Goal: Task Accomplishment & Management: Complete application form

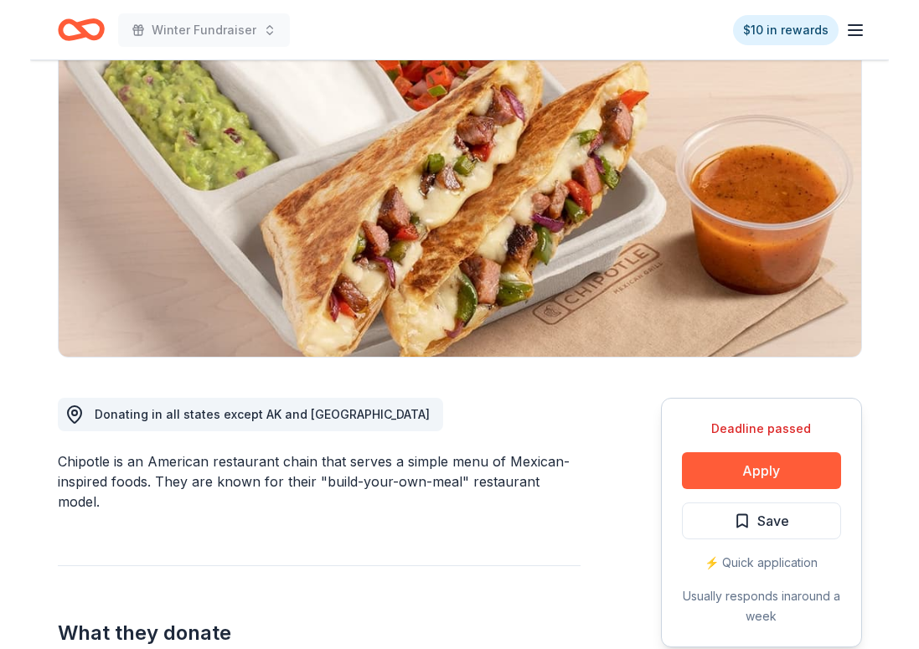
scroll to position [182, 0]
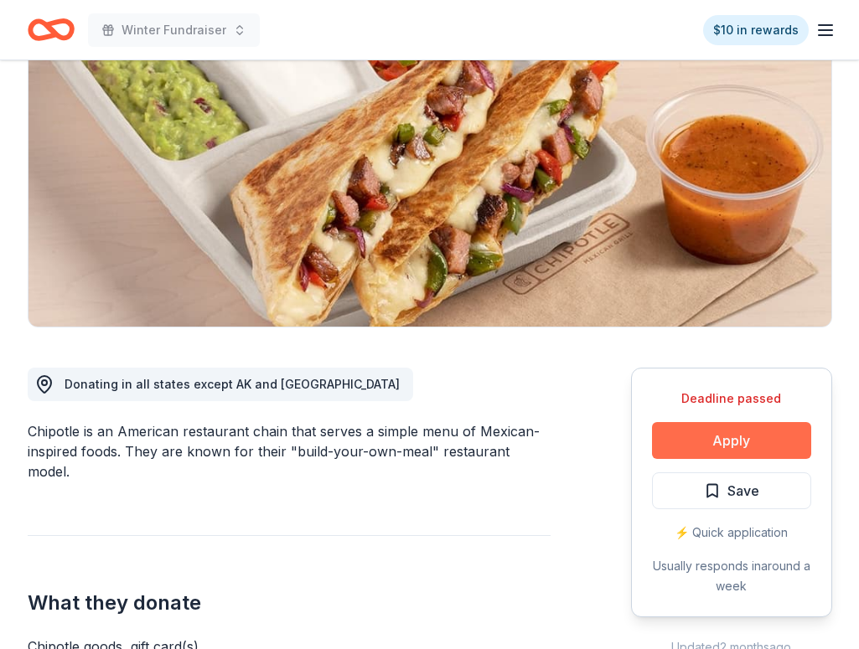
click at [709, 442] on button "Apply" at bounding box center [731, 440] width 159 height 37
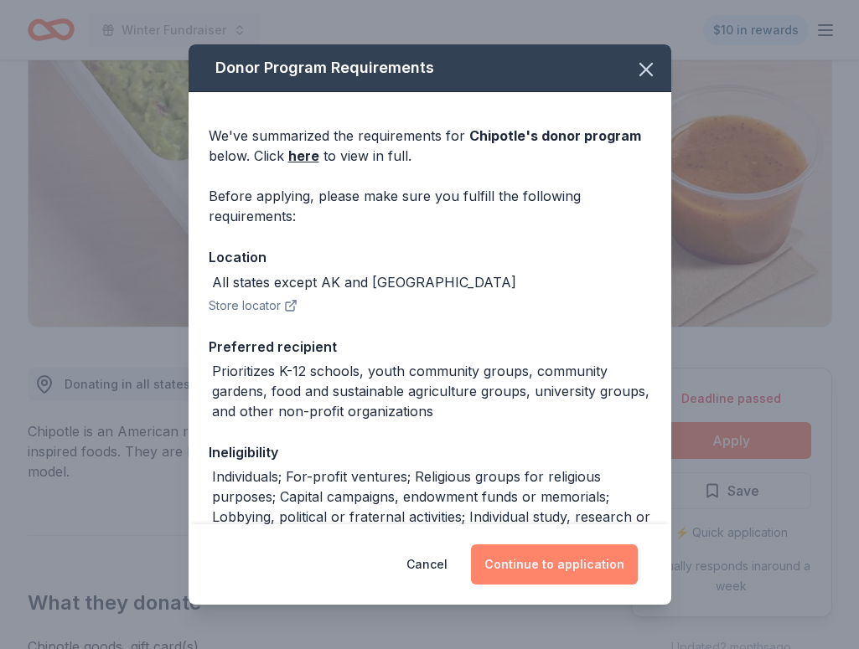
click at [577, 556] on button "Continue to application" at bounding box center [554, 565] width 167 height 40
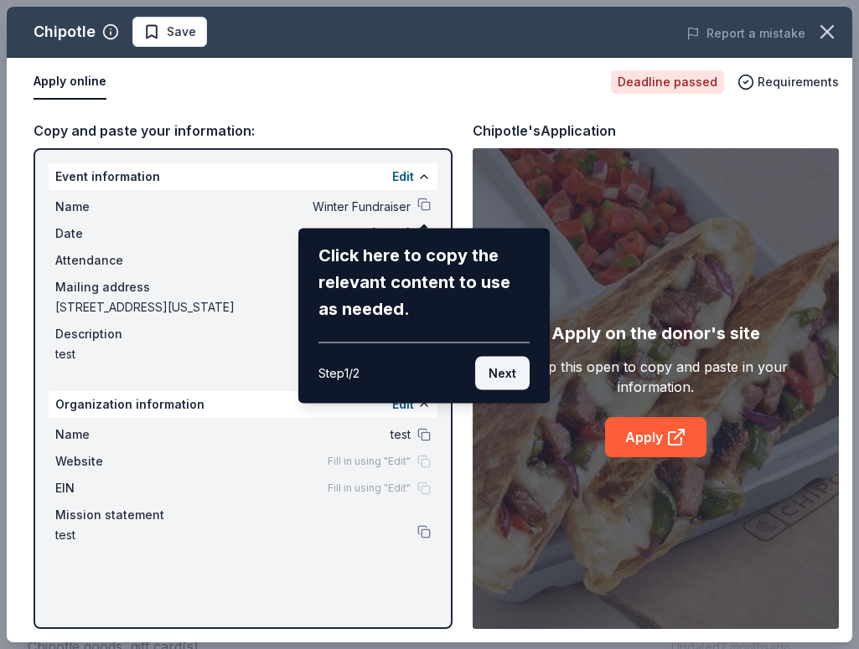
click at [520, 382] on button "Next" at bounding box center [502, 374] width 54 height 34
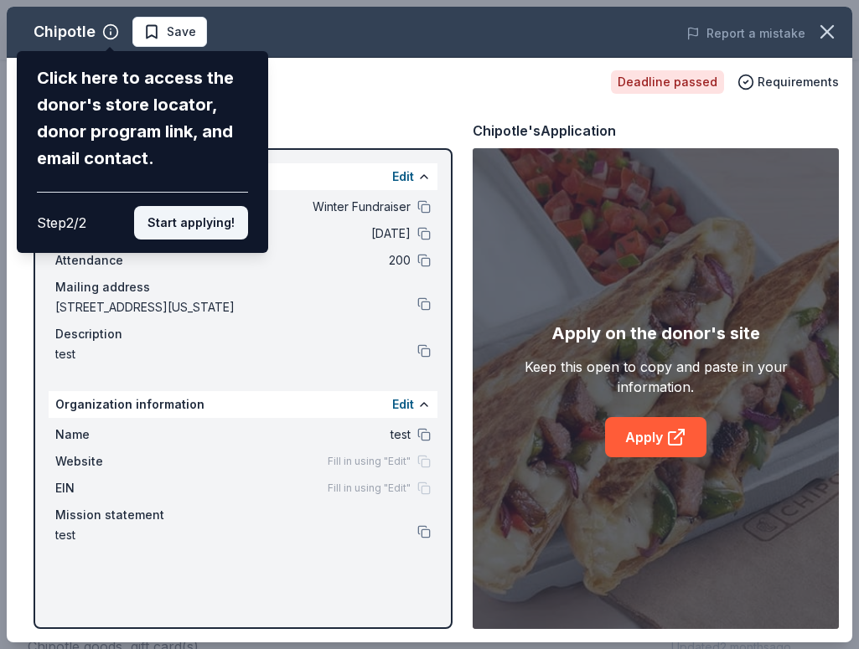
click at [235, 216] on button "Start applying!" at bounding box center [191, 223] width 114 height 34
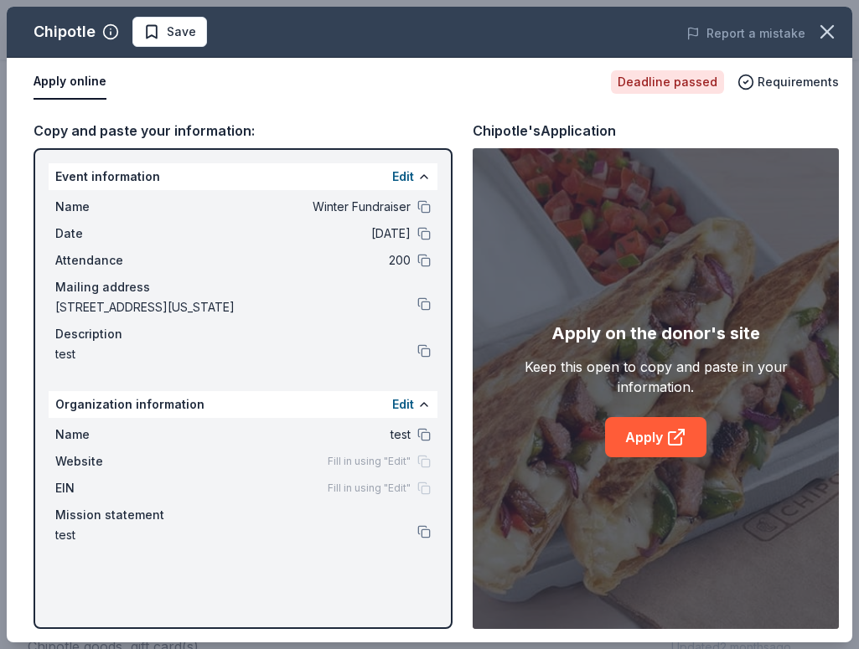
click at [674, 438] on div "Chipotle Save Report a mistake Apply online Deadline passed Requirements Copy a…" at bounding box center [429, 325] width 845 height 636
click at [647, 438] on div "Chipotle Save Report a mistake Apply online Deadline passed Requirements Copy a…" at bounding box center [429, 325] width 845 height 636
click at [424, 206] on div "Chipotle Save Report a mistake Apply online Deadline passed Requirements Copy a…" at bounding box center [429, 325] width 845 height 636
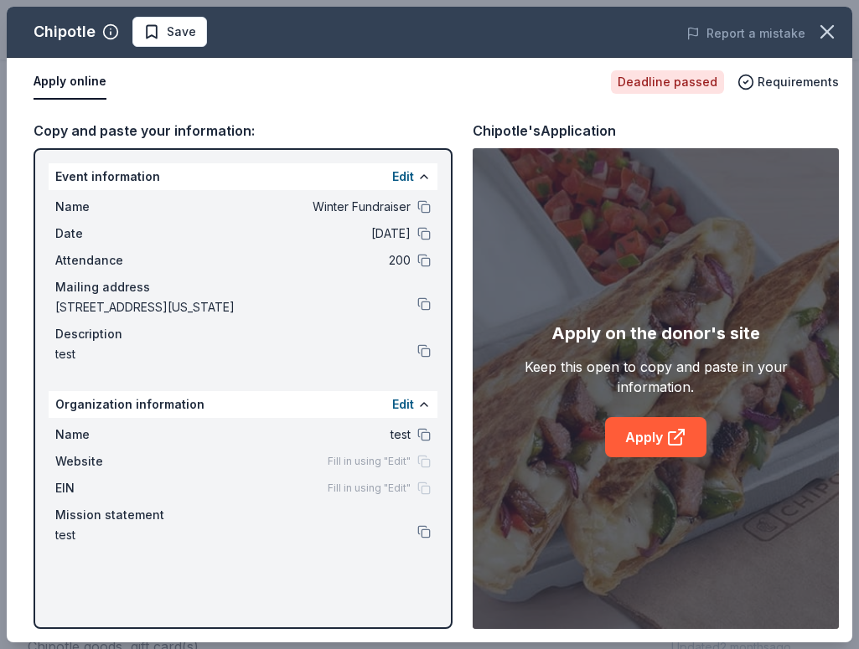
click at [404, 180] on div "Chipotle Save Report a mistake Apply online Deadline passed Requirements Copy a…" at bounding box center [429, 325] width 845 height 636
click at [407, 400] on div "Chipotle Save Report a mistake Apply online Deadline passed Requirements Copy a…" at bounding box center [429, 325] width 845 height 636
click at [172, 37] on div "Chipotle Save Report a mistake Apply online Deadline passed Requirements Copy a…" at bounding box center [429, 325] width 845 height 636
click at [326, 103] on div "Chipotle Save Report a mistake Apply online Deadline passed Requirements Copy a…" at bounding box center [429, 325] width 845 height 636
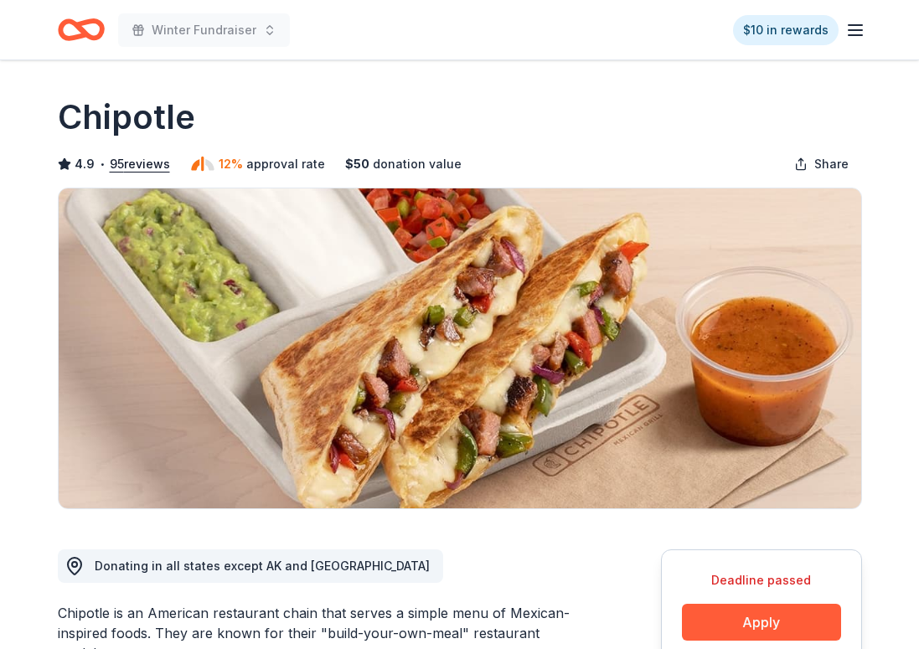
scroll to position [182, 0]
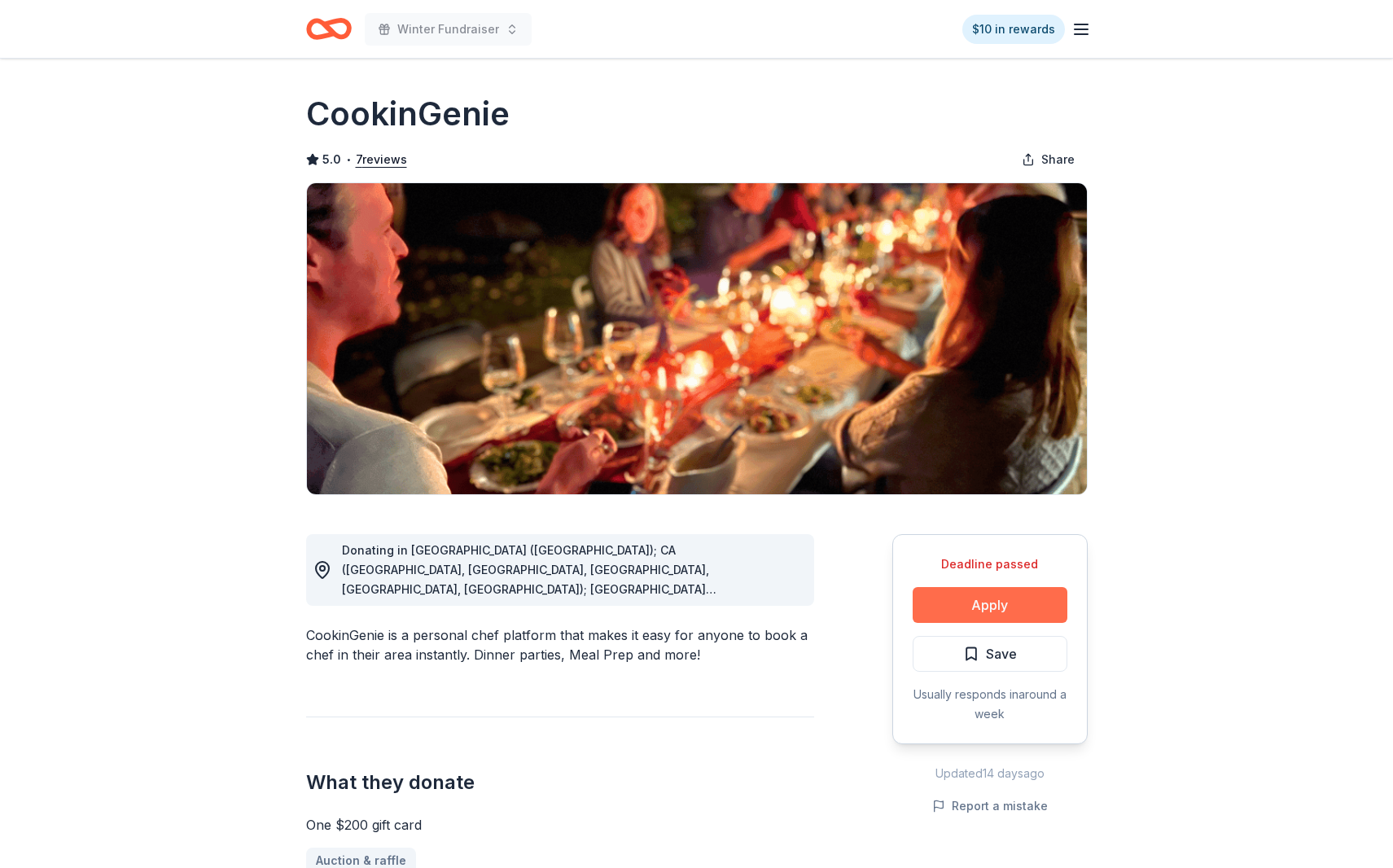
click at [997, 606] on button "Apply" at bounding box center [990, 605] width 155 height 36
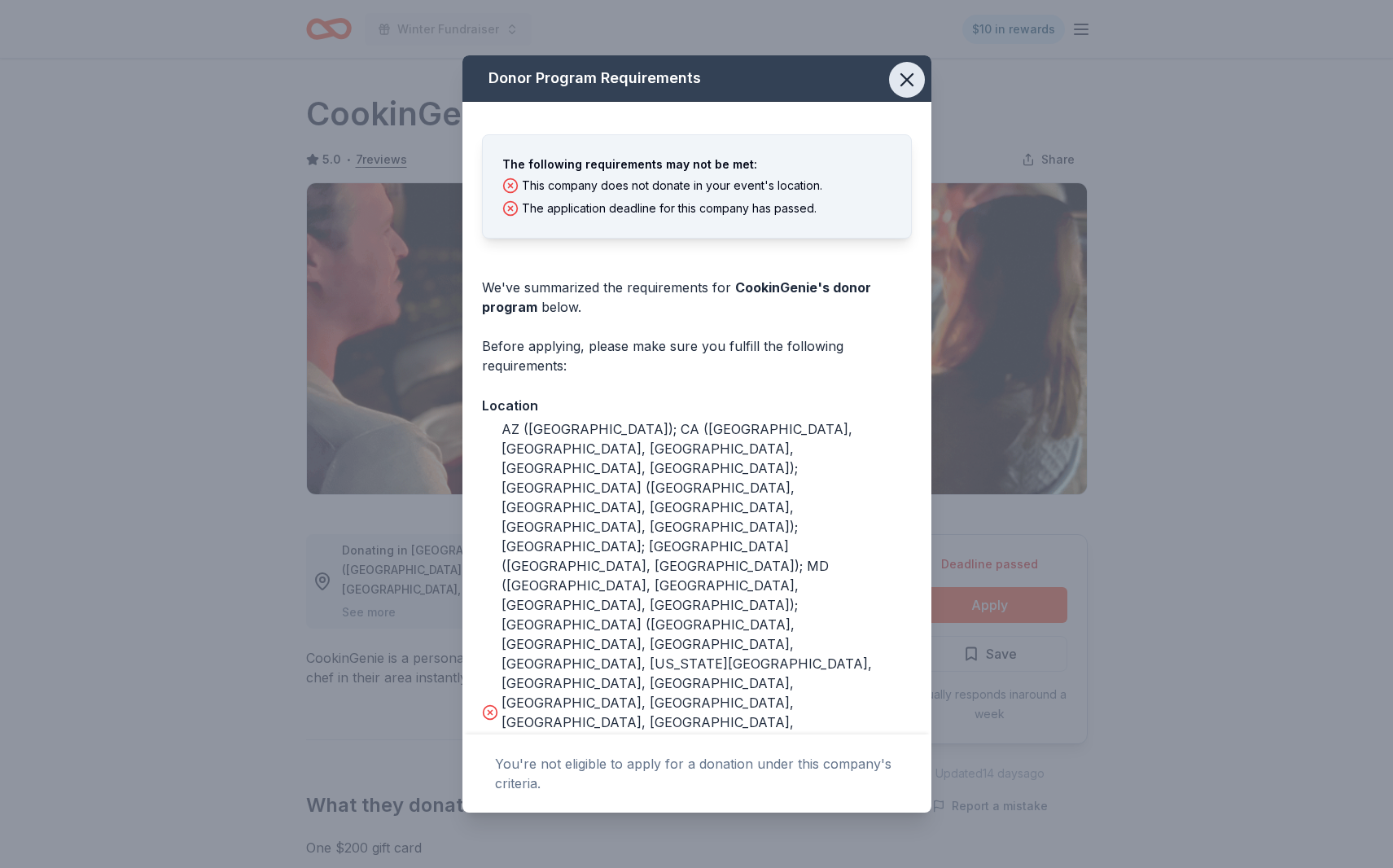
click at [911, 89] on icon "button" at bounding box center [907, 79] width 22 height 22
